Goal: Submit feedback/report problem: Leave review/rating

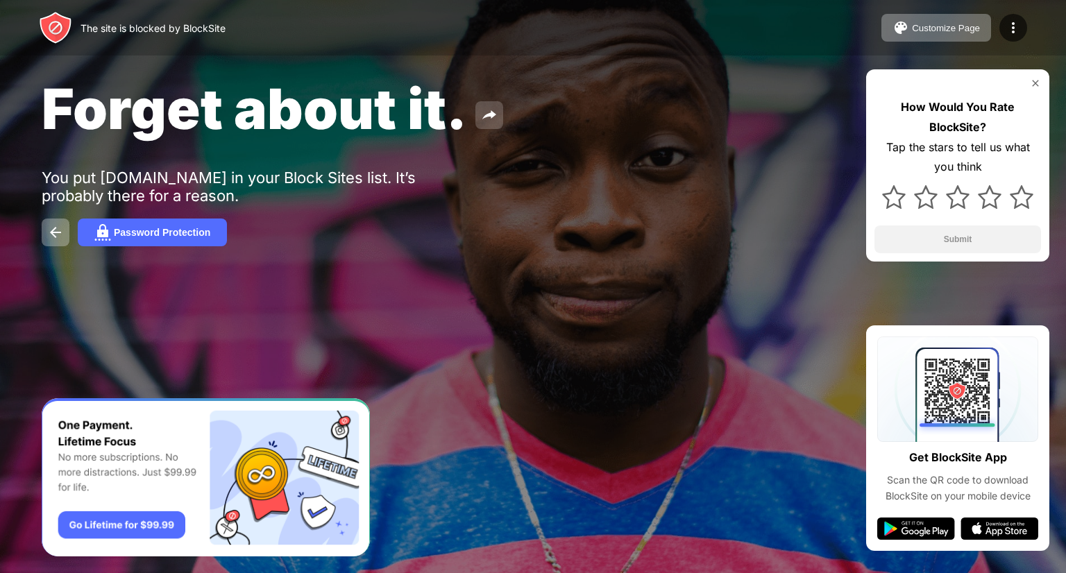
click at [486, 112] on img at bounding box center [489, 115] width 17 height 17
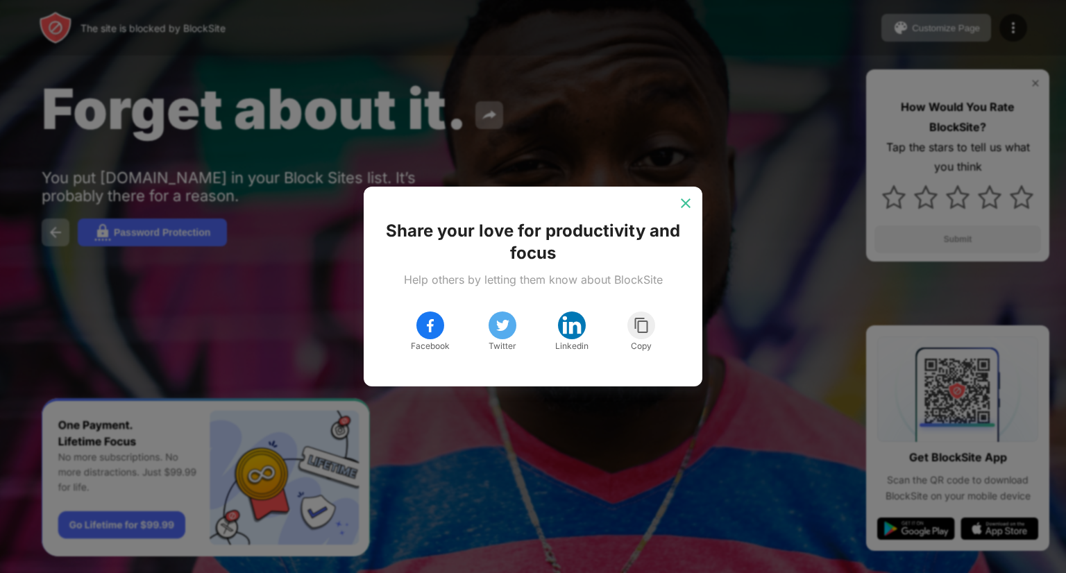
click at [680, 204] on img at bounding box center [686, 203] width 14 height 14
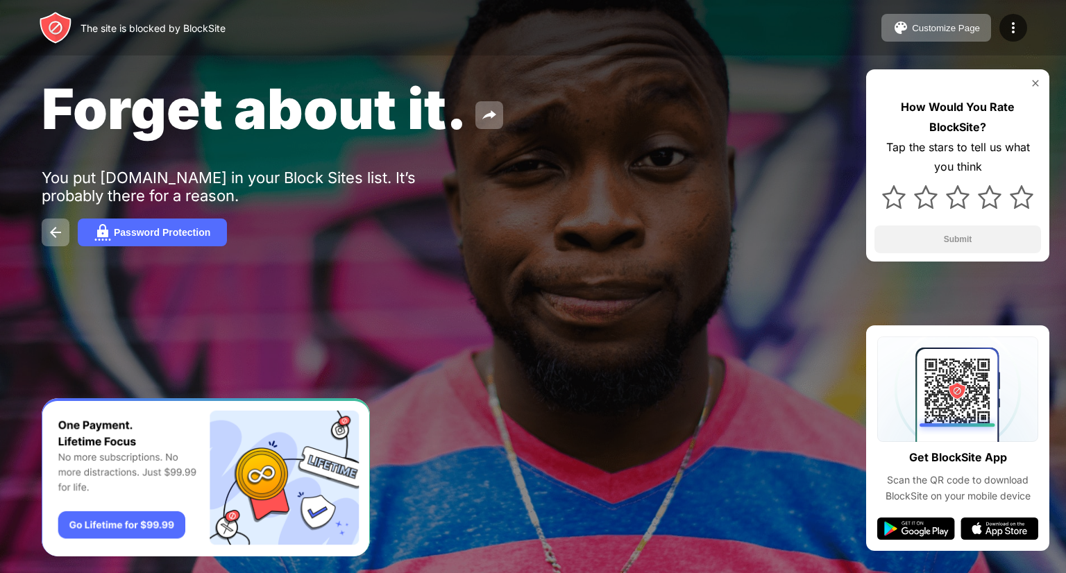
drag, startPoint x: 133, startPoint y: 23, endPoint x: 230, endPoint y: 28, distance: 97.4
click at [230, 28] on div "The site is blocked by BlockSite Customize Page Edit Block List Redirect Custom…" at bounding box center [533, 28] width 1066 height 56
click at [311, 43] on div "The site is blocked by BlockSite Customize Page Edit Block List Redirect Custom…" at bounding box center [533, 28] width 1066 height 56
click at [909, 37] on button "Customize Page" at bounding box center [937, 28] width 110 height 28
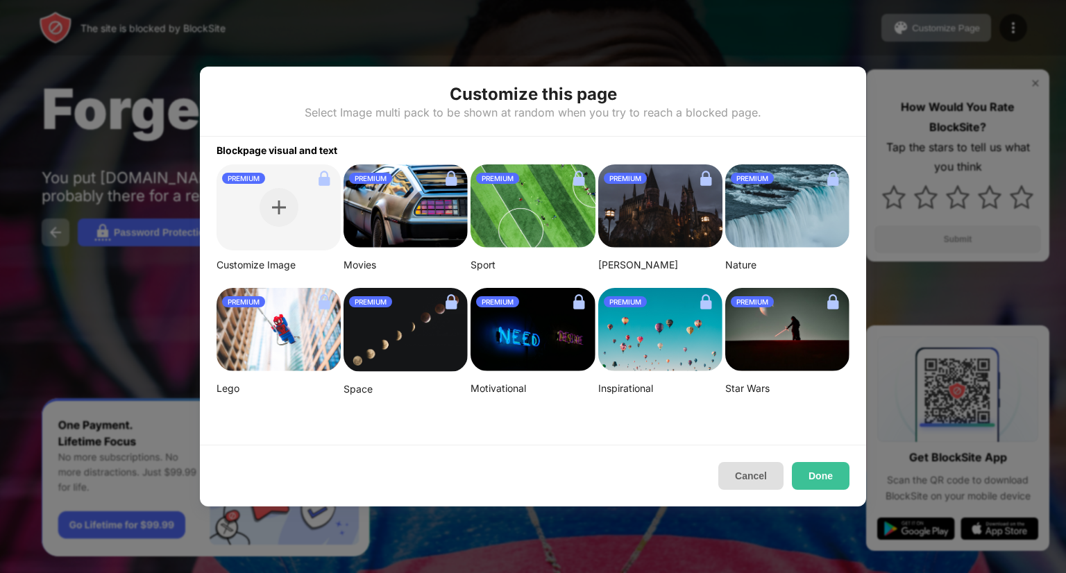
click at [741, 487] on button "Cancel" at bounding box center [751, 476] width 65 height 28
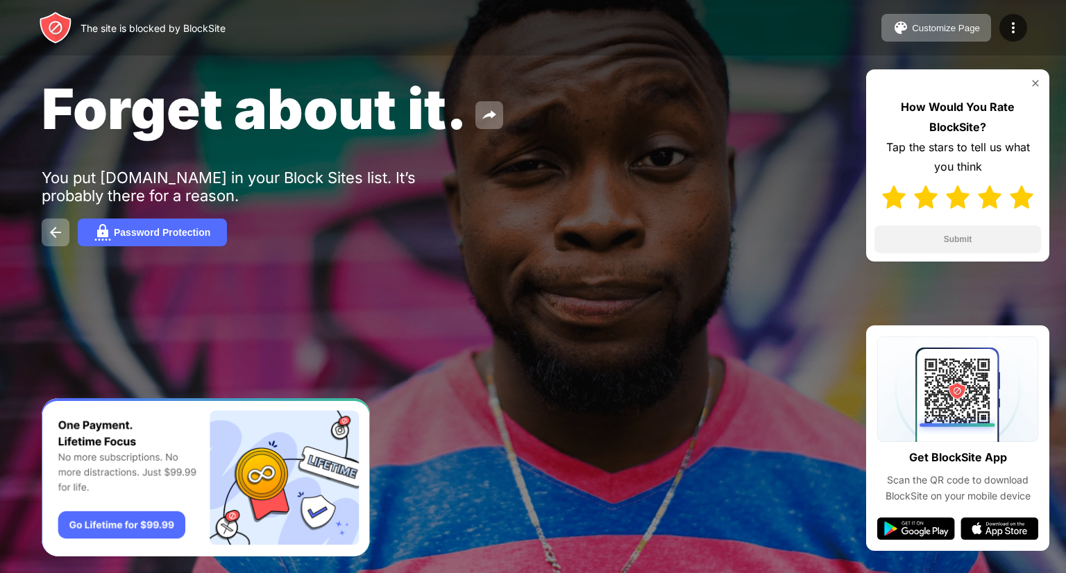
click at [1030, 201] on img at bounding box center [1022, 197] width 24 height 24
click at [958, 224] on div "How Would You Rate BlockSite? Tap the stars to tell us what you think Submit" at bounding box center [957, 165] width 183 height 192
click at [952, 246] on button "Submit" at bounding box center [958, 240] width 167 height 28
